Goal: Information Seeking & Learning: Find specific page/section

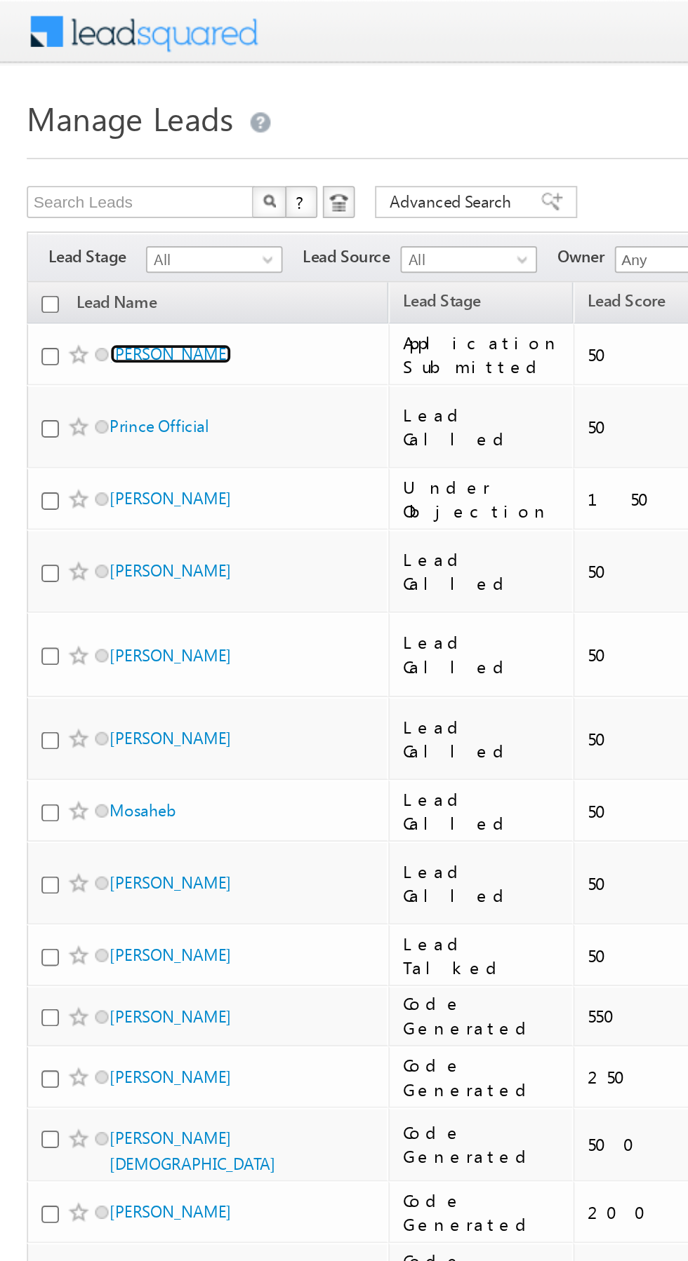
click at [102, 191] on link "[PERSON_NAME]" at bounding box center [90, 185] width 64 height 11
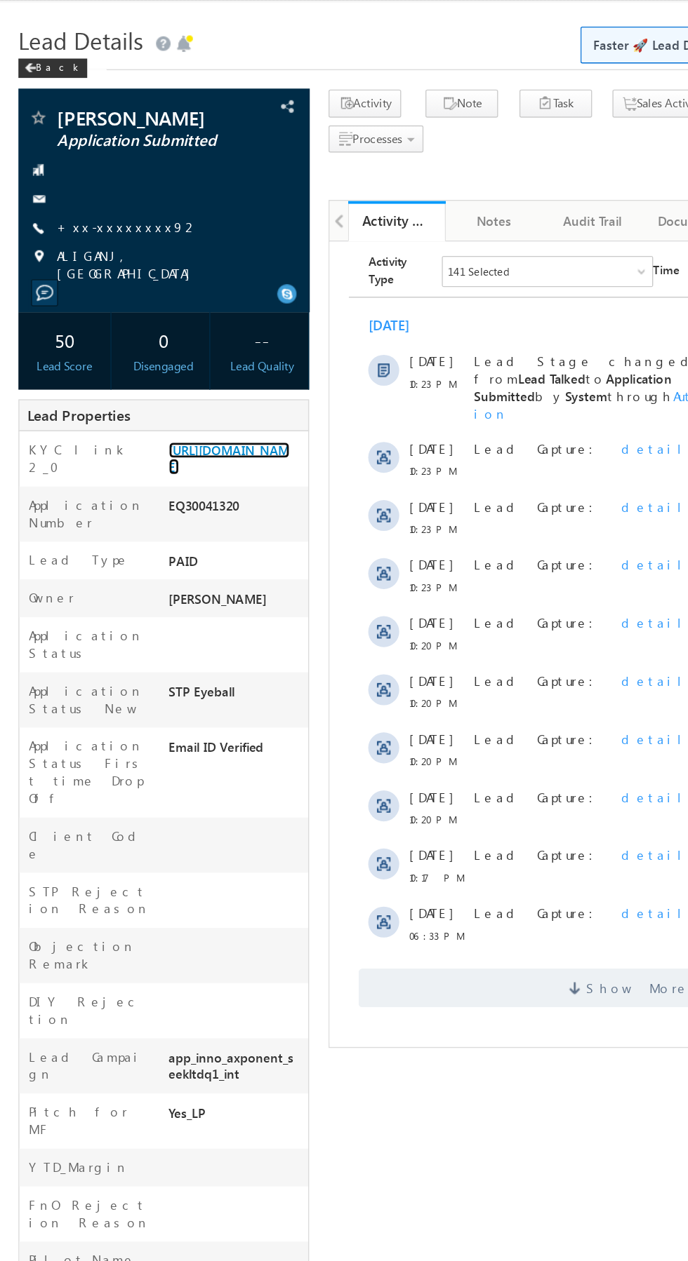
click at [159, 377] on link "[URL][DOMAIN_NAME]" at bounding box center [167, 365] width 88 height 24
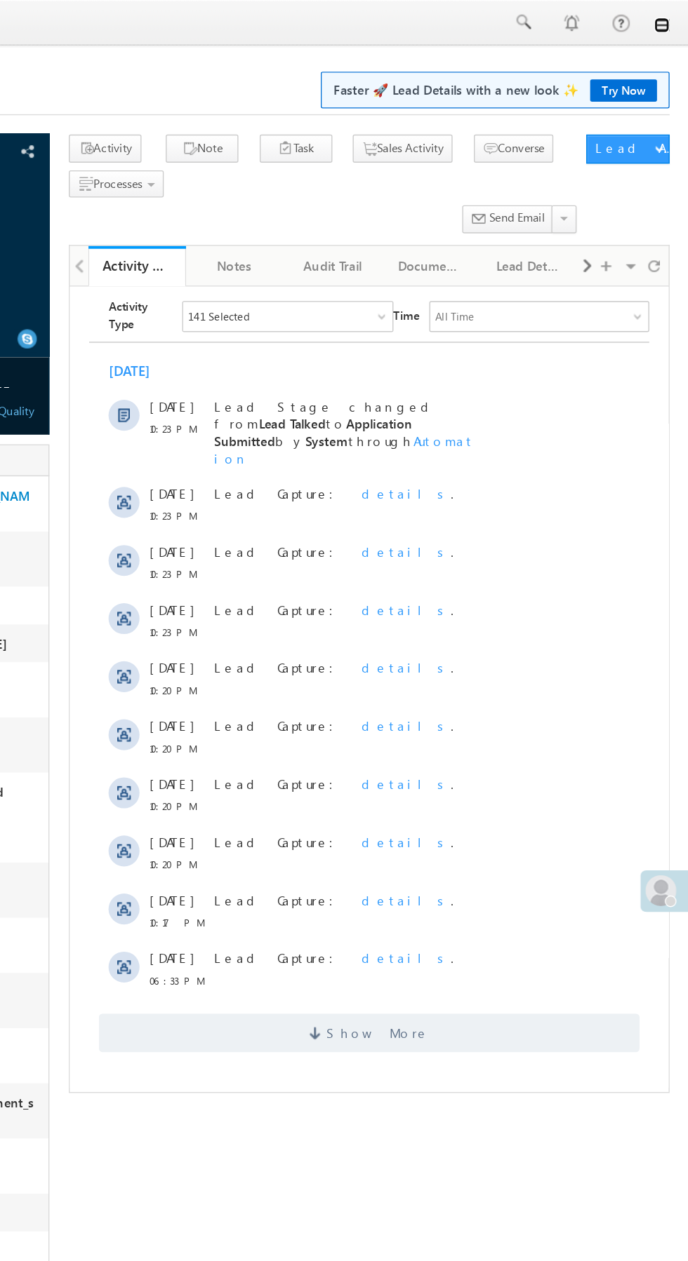
click at [668, 19] on link at bounding box center [667, 18] width 11 height 11
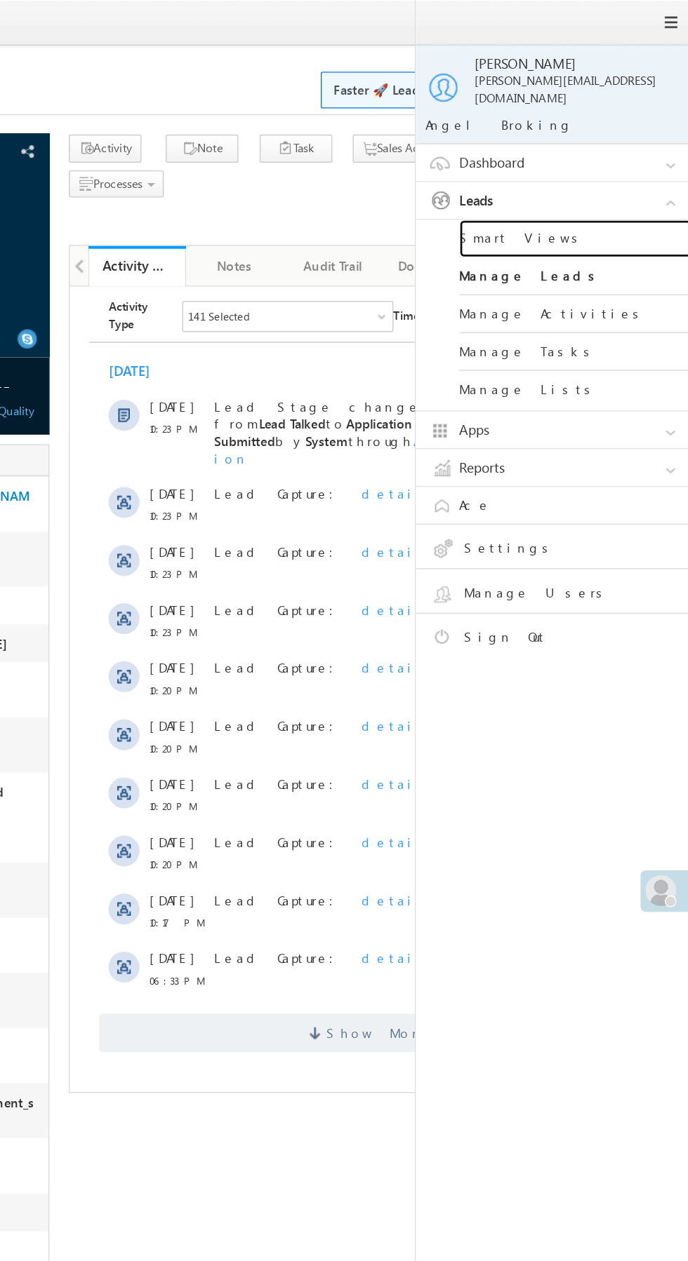
click at [629, 161] on link "Smart Views" at bounding box center [605, 172] width 168 height 27
